Goal: Navigation & Orientation: Understand site structure

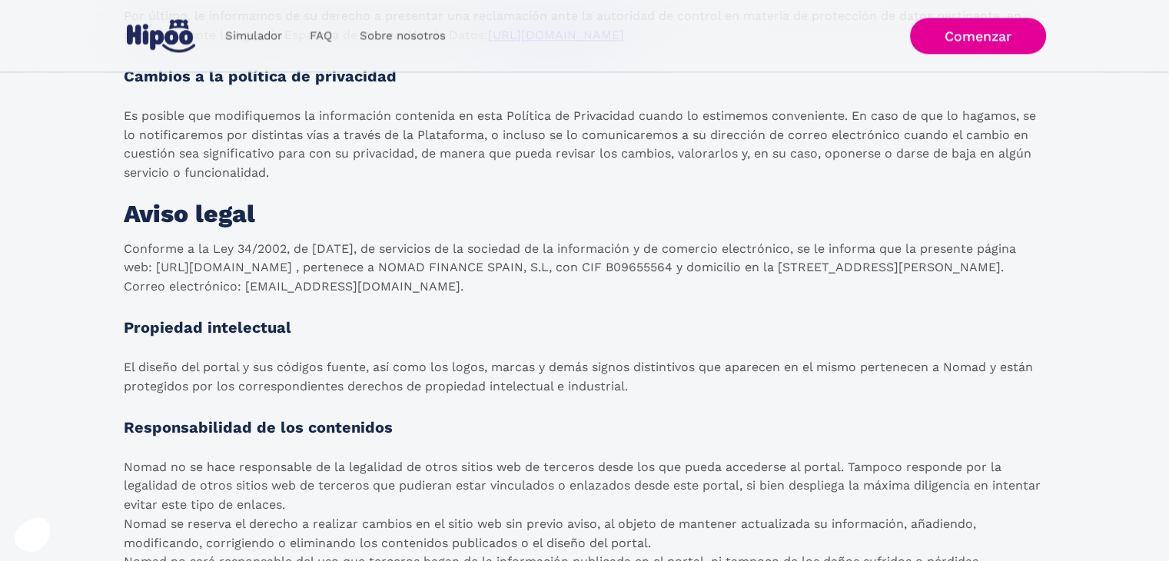
scroll to position [2018, 0]
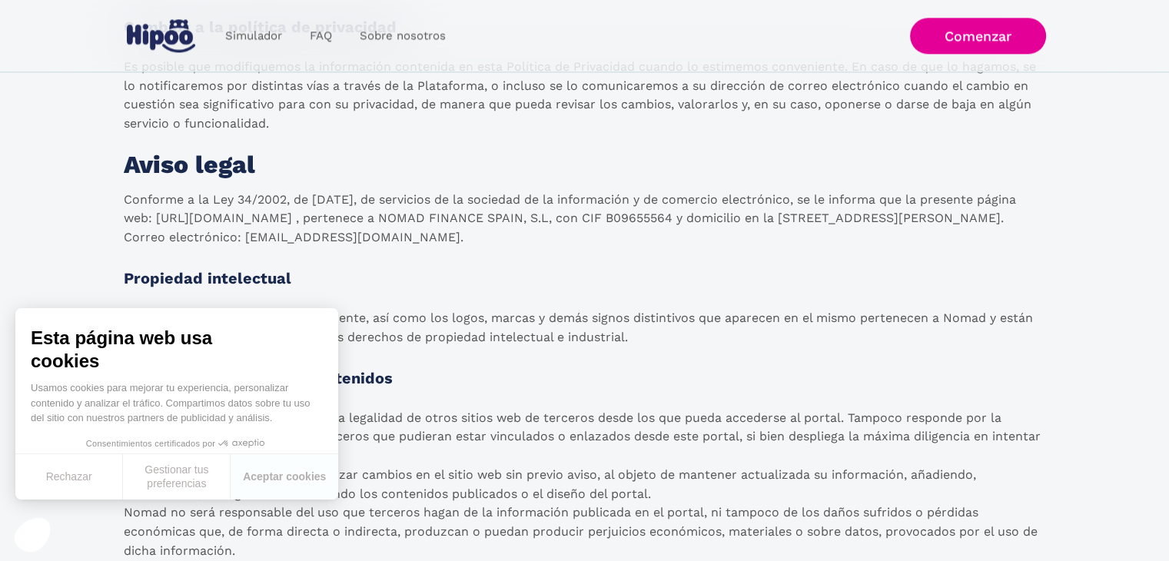
scroll to position [1962, 0]
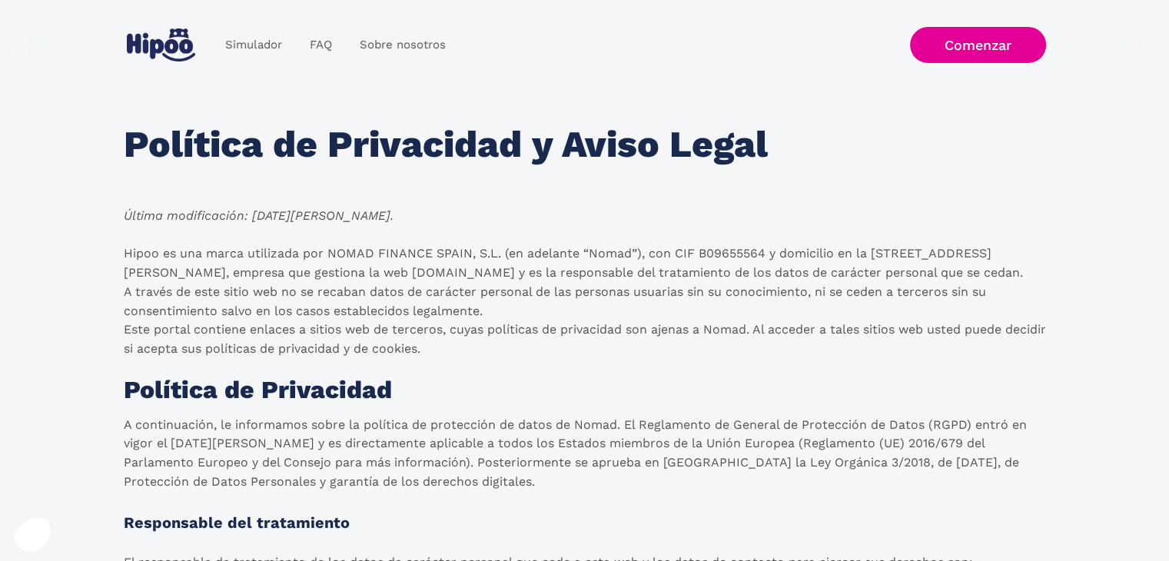
click at [150, 41] on img at bounding box center [161, 44] width 68 height 33
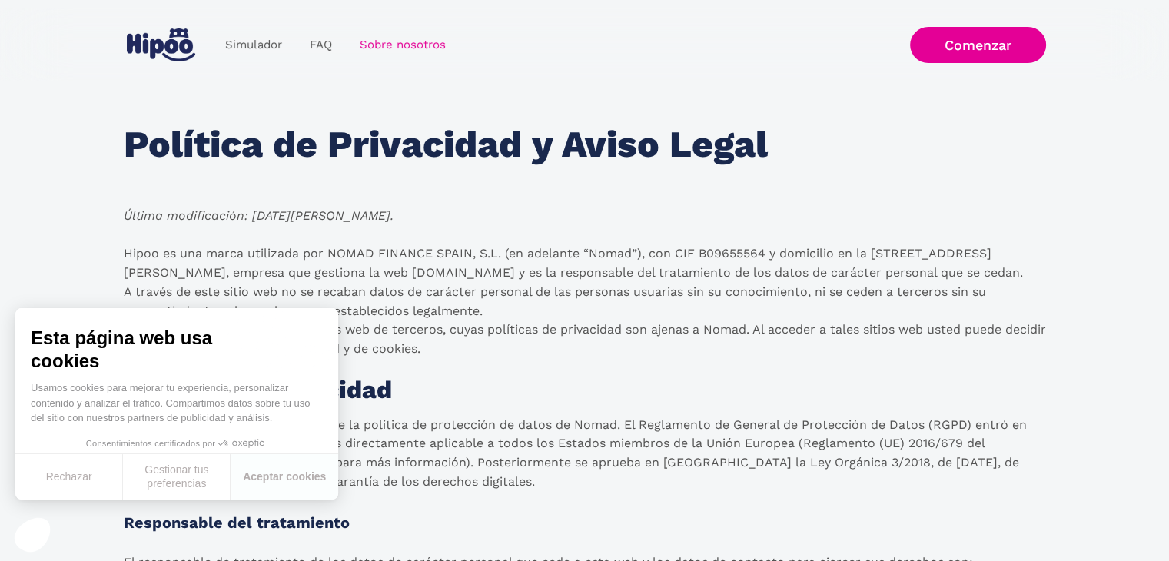
click at [404, 44] on link "Sobre nosotros" at bounding box center [403, 45] width 114 height 30
